Goal: Find contact information: Find contact information

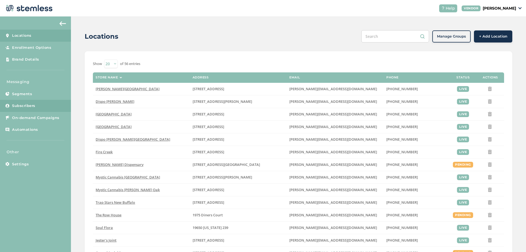
click at [33, 102] on link "Subscribers" at bounding box center [35, 106] width 71 height 12
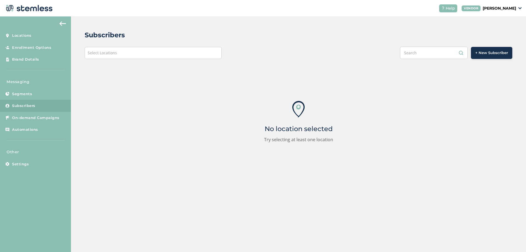
click at [191, 51] on div "Select Locations" at bounding box center [153, 53] width 137 height 12
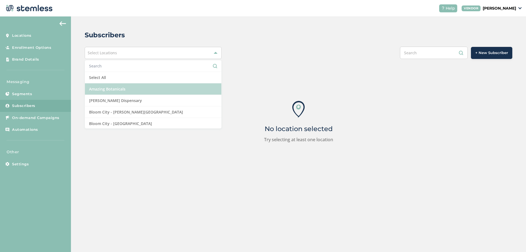
click at [116, 89] on li "Amazing Botanicals" at bounding box center [153, 89] width 136 height 12
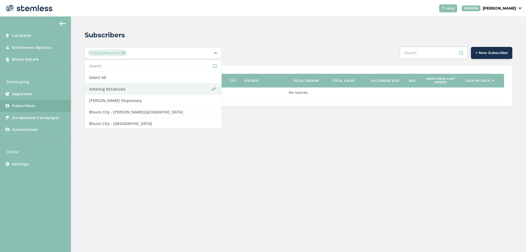
click at [421, 53] on input "text" at bounding box center [434, 53] width 68 height 12
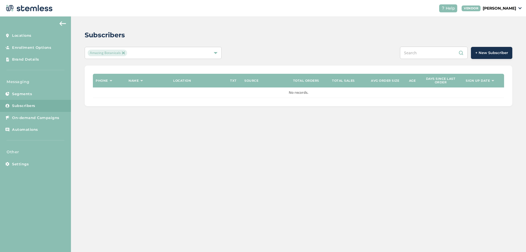
click at [158, 53] on div "Amazing Botanicals" at bounding box center [150, 53] width 125 height 7
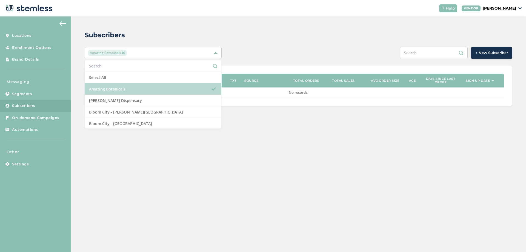
click at [125, 91] on li "Amazing Botanicals" at bounding box center [153, 89] width 136 height 12
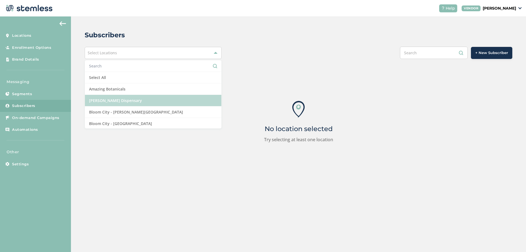
click at [122, 97] on li "[PERSON_NAME] Dispensary" at bounding box center [153, 101] width 136 height 12
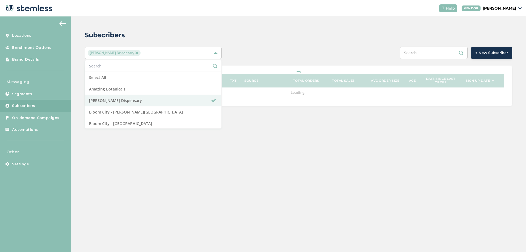
click at [433, 55] on input "text" at bounding box center [434, 53] width 68 height 12
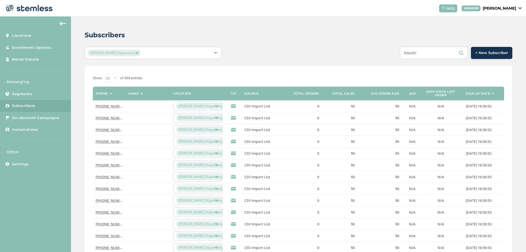
type input "koushi"
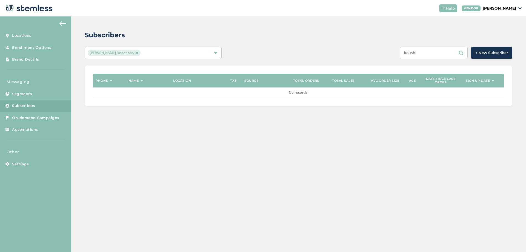
click at [441, 54] on input "koushi" at bounding box center [434, 53] width 68 height 12
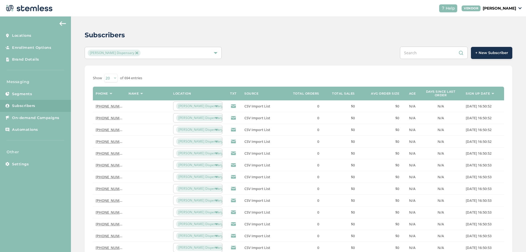
click at [112, 106] on link "[PHONE_NUMBER]" at bounding box center [112, 106] width 32 height 5
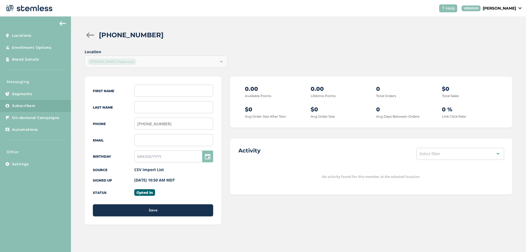
click at [92, 36] on div at bounding box center [90, 34] width 11 height 5
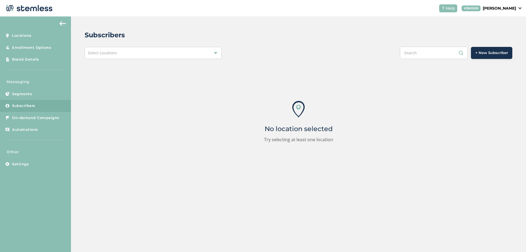
click at [125, 54] on div "Select Locations" at bounding box center [153, 53] width 137 height 12
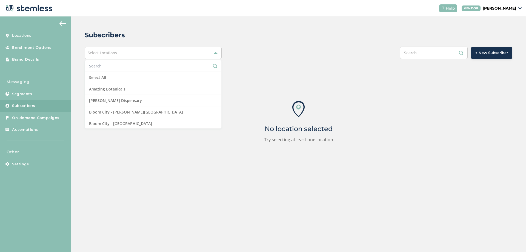
click at [115, 65] on input "text" at bounding box center [153, 66] width 128 height 6
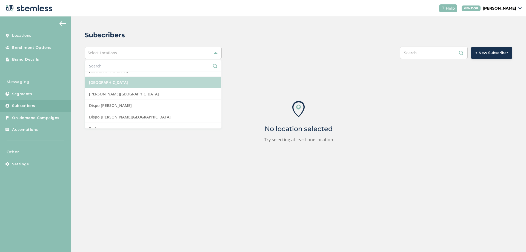
scroll to position [164, 0]
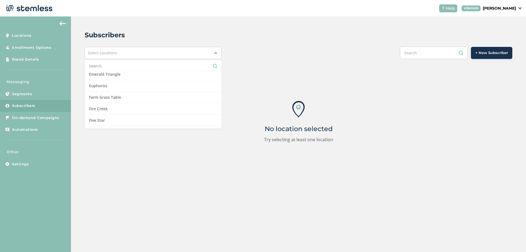
click at [114, 68] on input "text" at bounding box center [153, 66] width 128 height 6
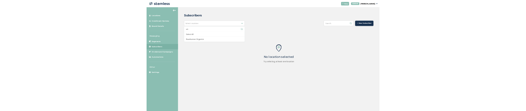
scroll to position [0, 0]
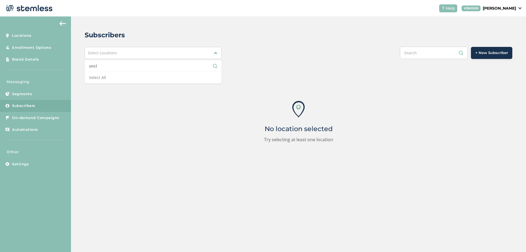
type input "uncl"
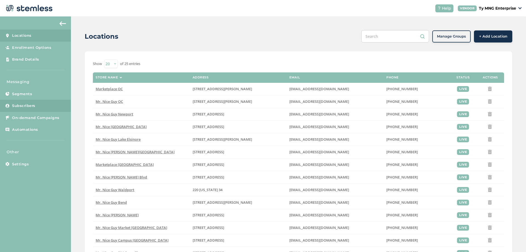
click at [37, 104] on link "Subscribers" at bounding box center [35, 106] width 71 height 12
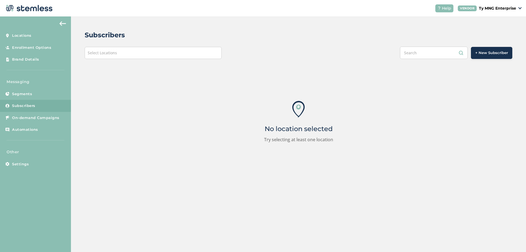
click at [143, 52] on div "Select Locations" at bounding box center [153, 53] width 137 height 12
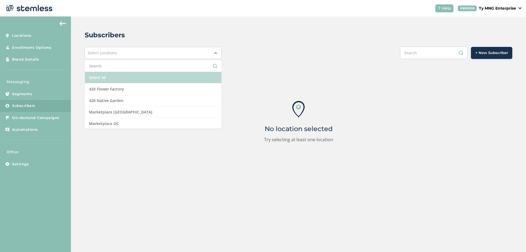
click at [105, 78] on li "Select All" at bounding box center [153, 78] width 136 height 12
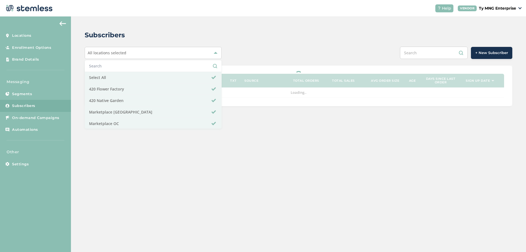
click at [252, 61] on div "Subscribers All locations selected Select All 420 Flower Factory 420 Native Gar…" at bounding box center [298, 67] width 455 height 103
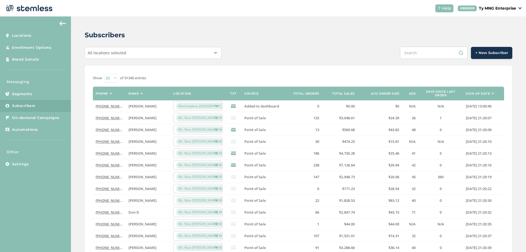
click at [107, 105] on link "[PHONE_NUMBER]" at bounding box center [112, 106] width 32 height 5
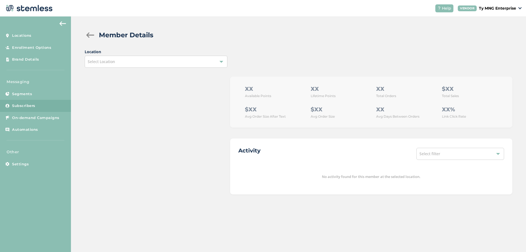
click at [201, 65] on div "Select Location" at bounding box center [156, 62] width 142 height 12
click at [141, 71] on li "No items found" at bounding box center [156, 73] width 142 height 11
click at [141, 71] on div "Member Details Location Select Location XX Available Points XX Lifetime Points …" at bounding box center [298, 111] width 455 height 191
click at [159, 65] on div "Select Location" at bounding box center [156, 62] width 142 height 12
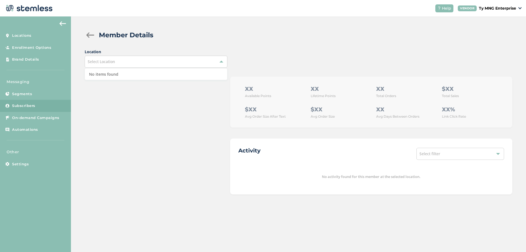
click at [160, 65] on div "Select Location" at bounding box center [156, 62] width 142 height 12
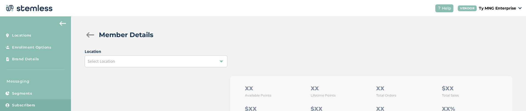
click at [232, 67] on div "Location Select Location" at bounding box center [299, 58] width 428 height 19
